Goal: Find specific page/section

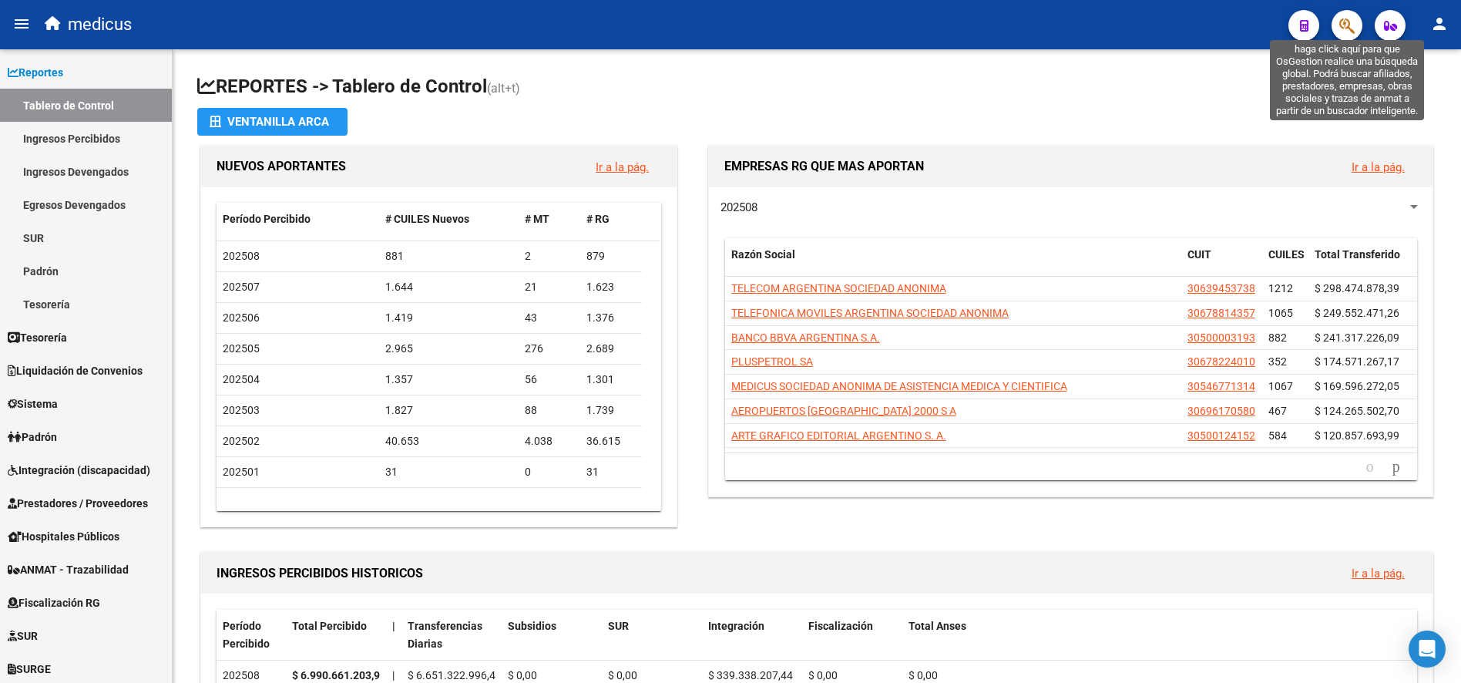
click at [1349, 30] on icon "button" at bounding box center [1347, 26] width 15 height 18
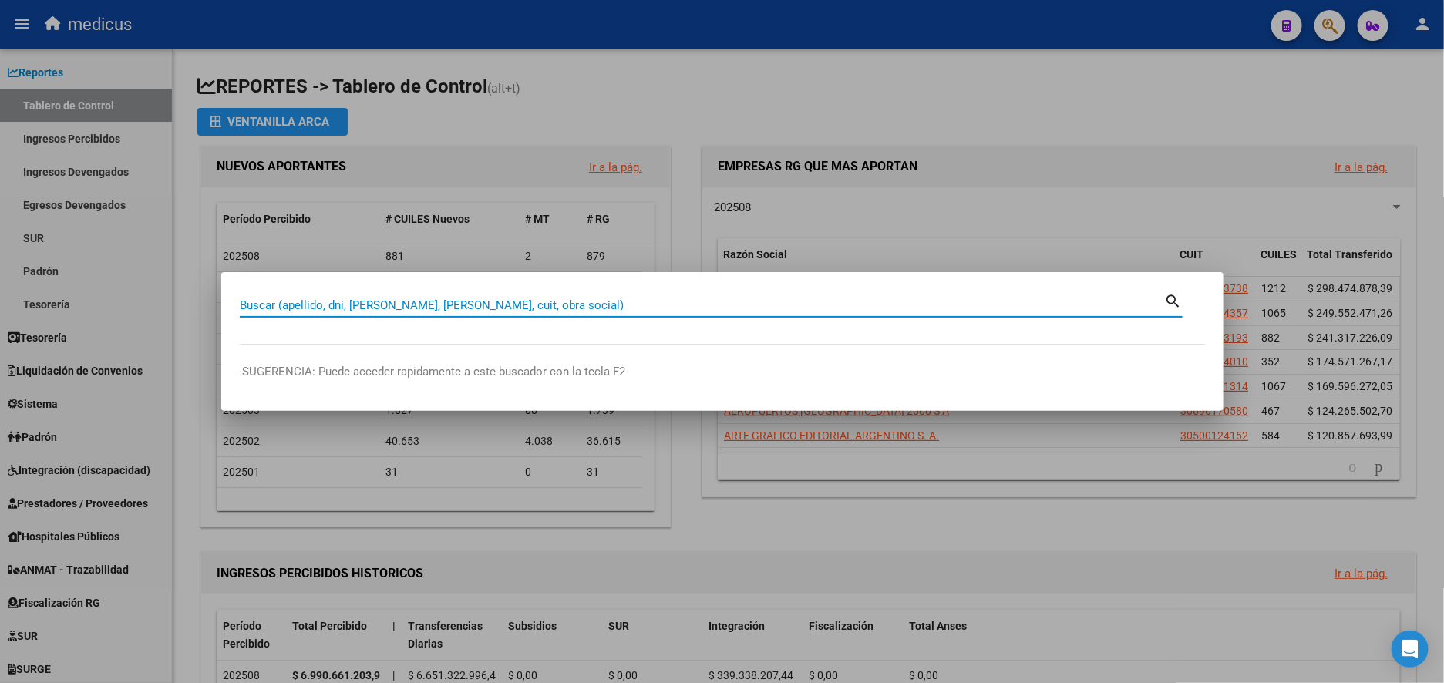
click at [479, 303] on input "Buscar (apellido, dni, [PERSON_NAME], [PERSON_NAME], cuit, obra social)" at bounding box center [702, 305] width 925 height 14
paste input "30648550487"
type input "30648550487"
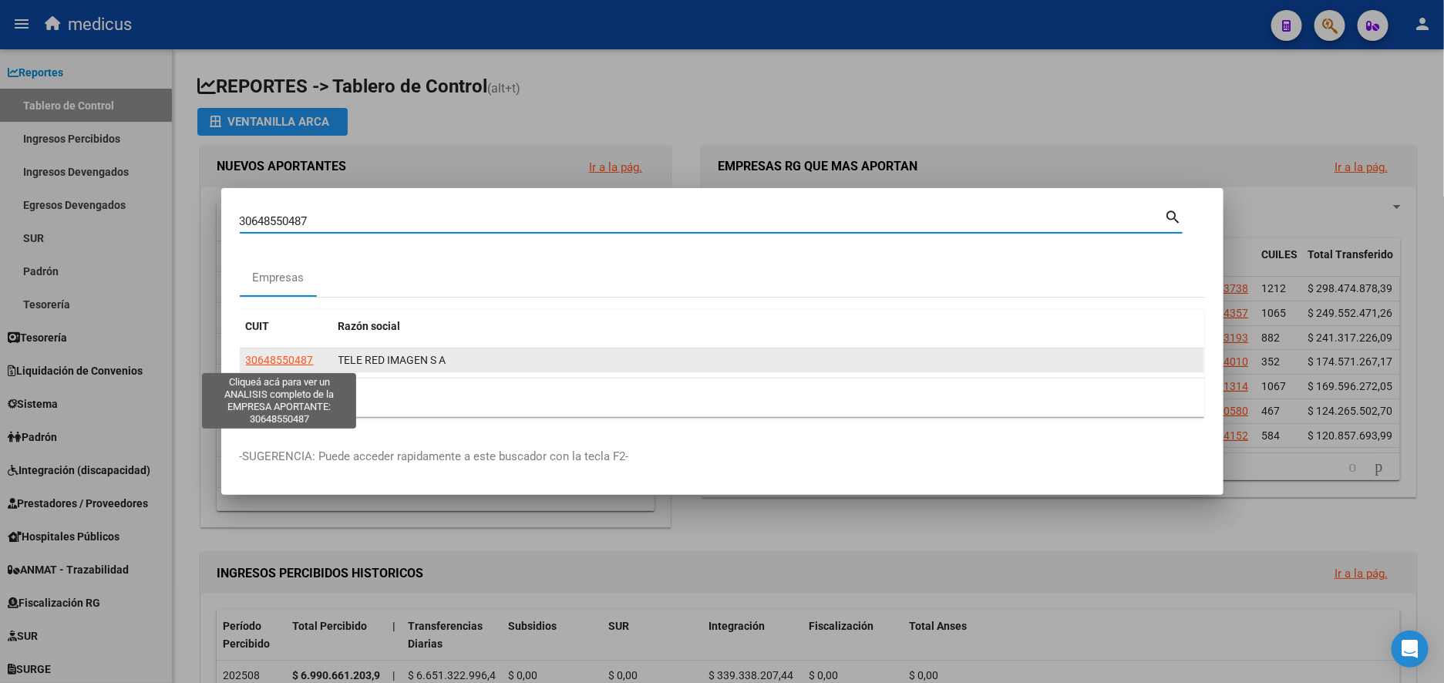
click at [294, 356] on span "30648550487" at bounding box center [280, 360] width 68 height 12
type textarea "30648550487"
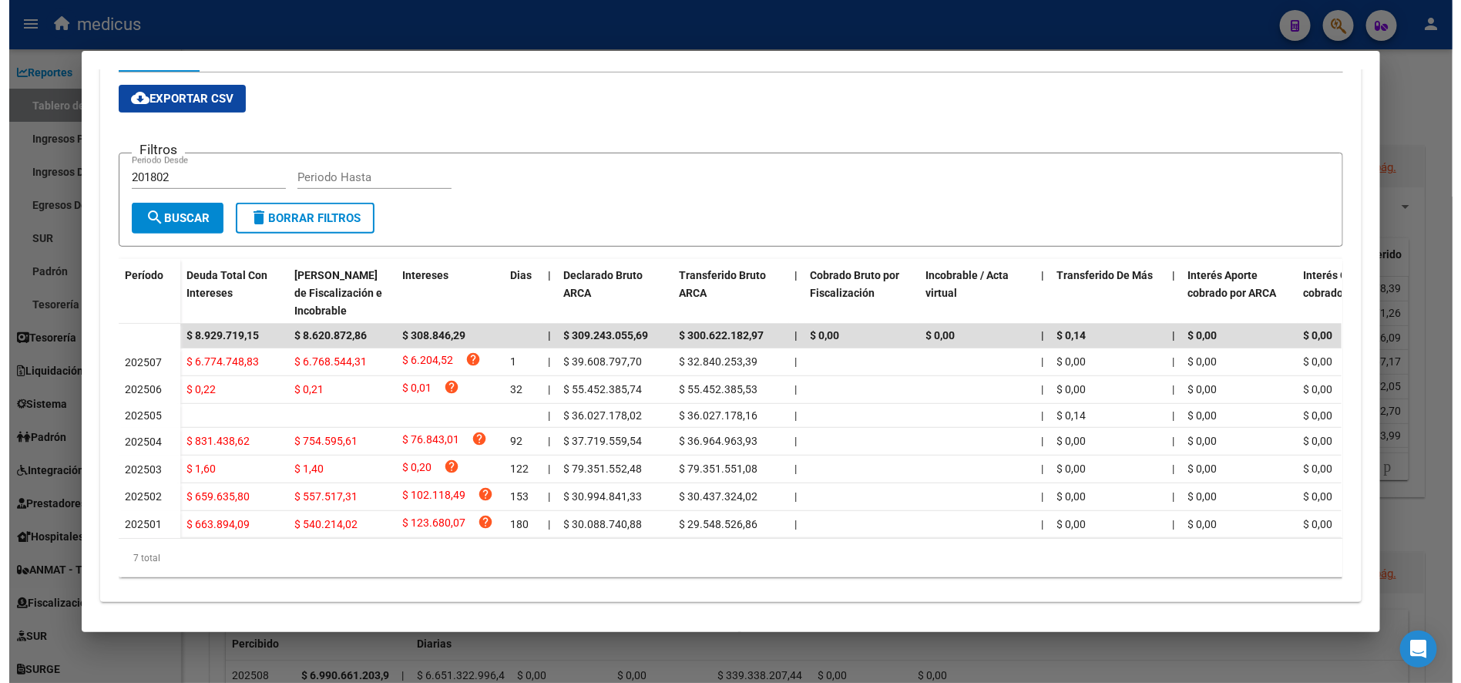
scroll to position [274, 0]
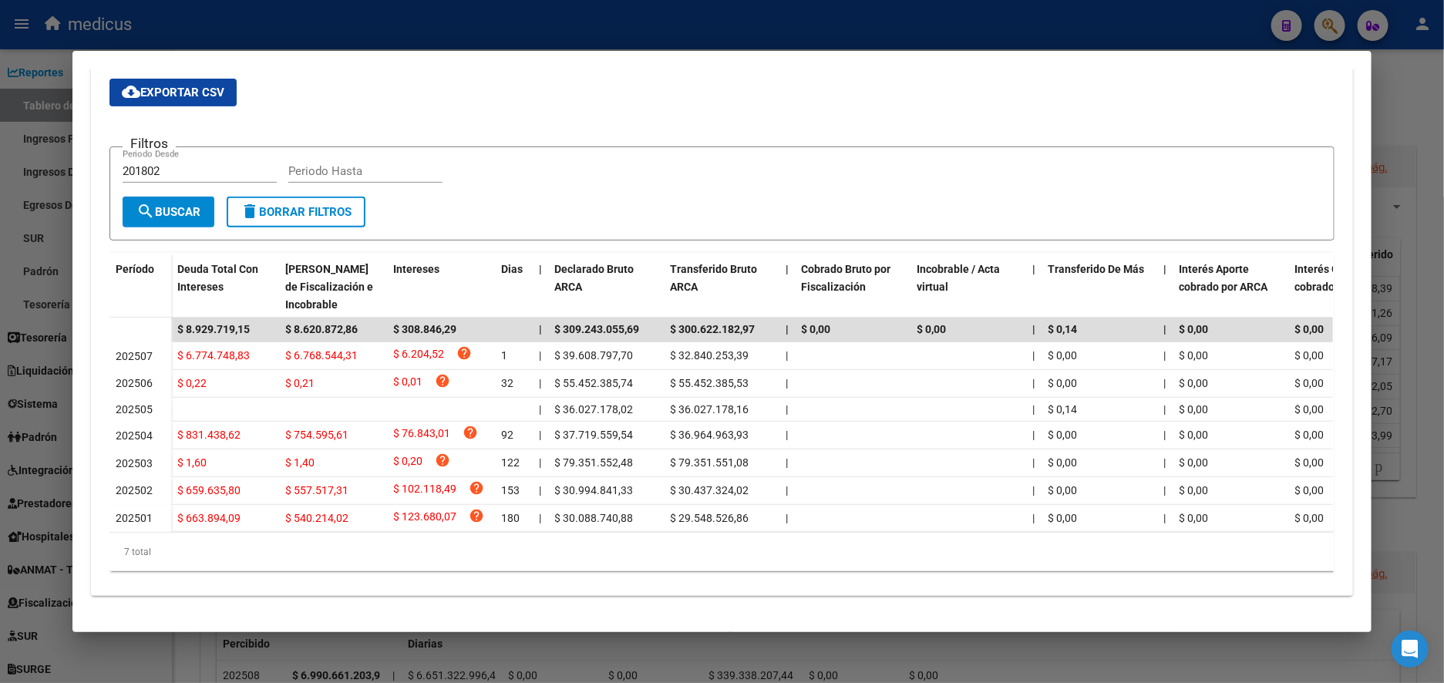
click at [32, 157] on div at bounding box center [722, 341] width 1444 height 683
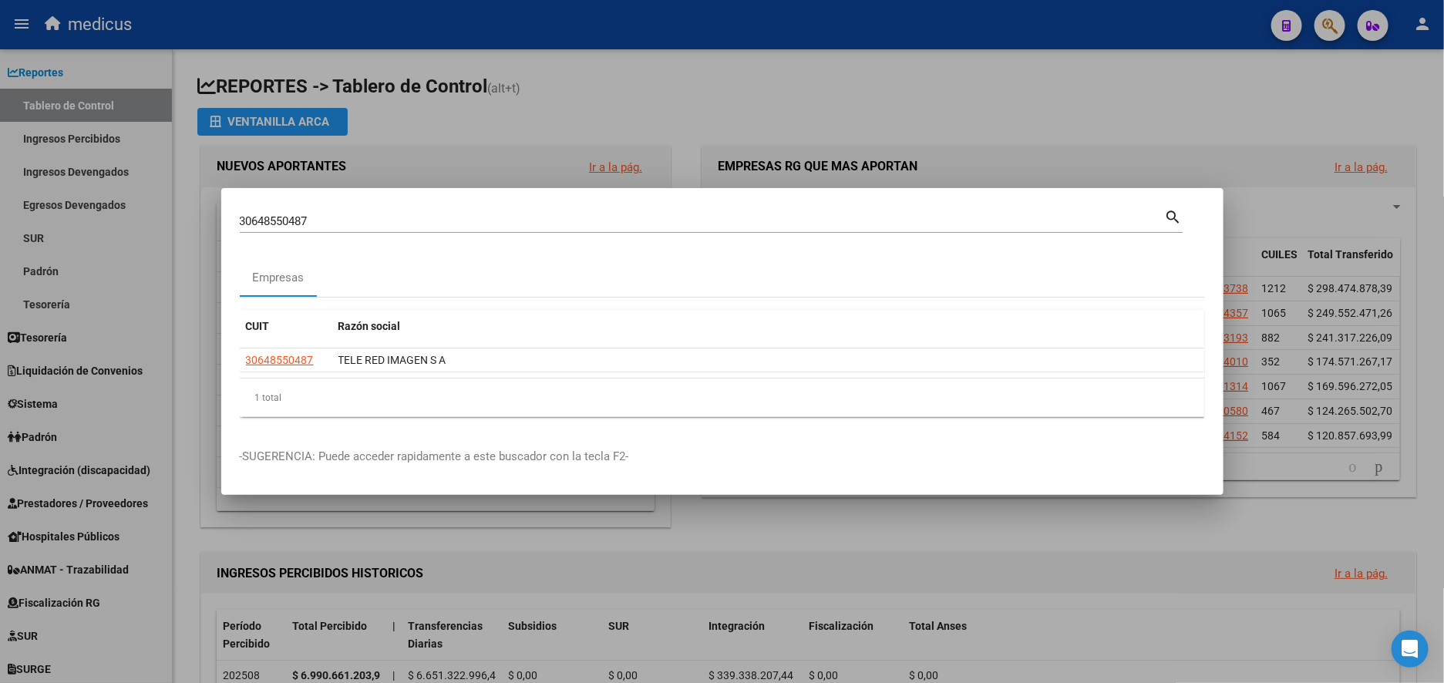
click at [1171, 126] on div at bounding box center [722, 341] width 1444 height 683
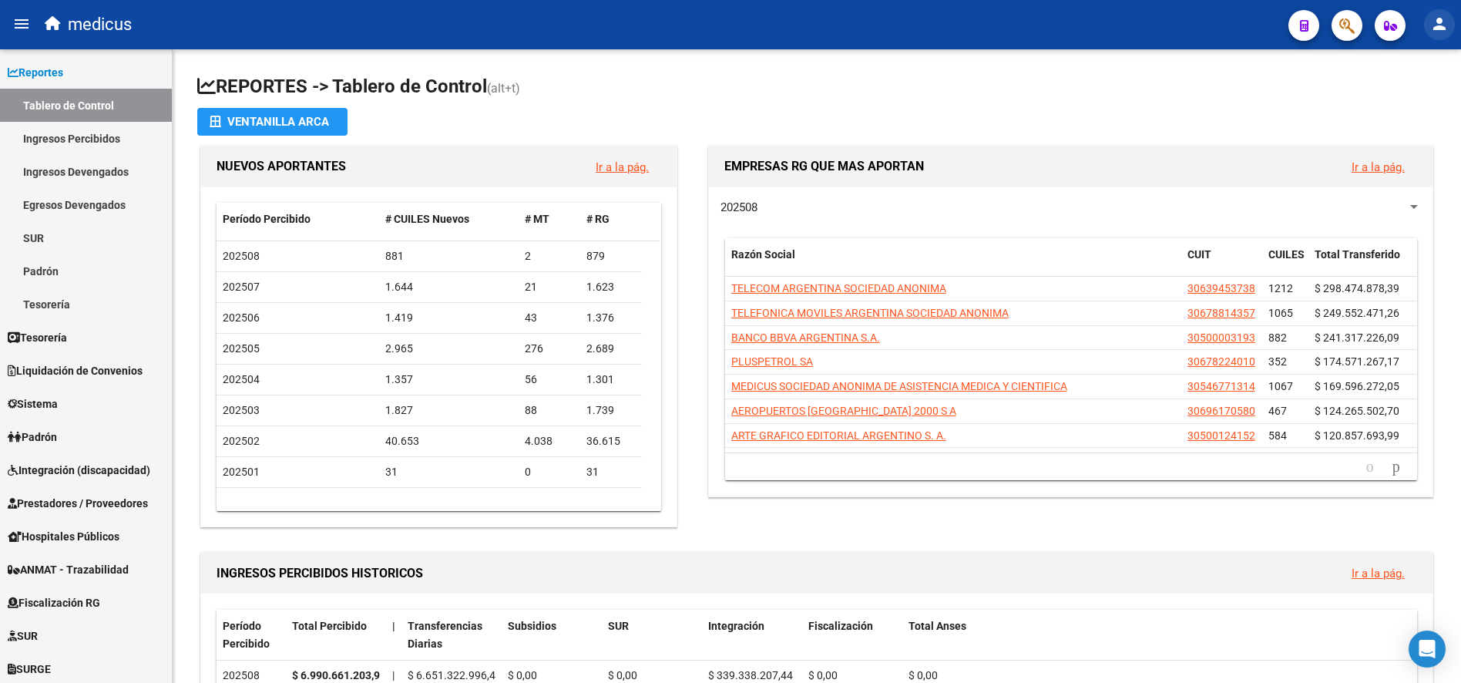
click at [1454, 16] on mat-toolbar "menu medicus person" at bounding box center [730, 24] width 1461 height 49
click at [1429, 26] on button "person" at bounding box center [1439, 24] width 31 height 31
click at [1422, 103] on button "exit_to_app Salir" at bounding box center [1408, 101] width 94 height 37
